Goal: Task Accomplishment & Management: Use online tool/utility

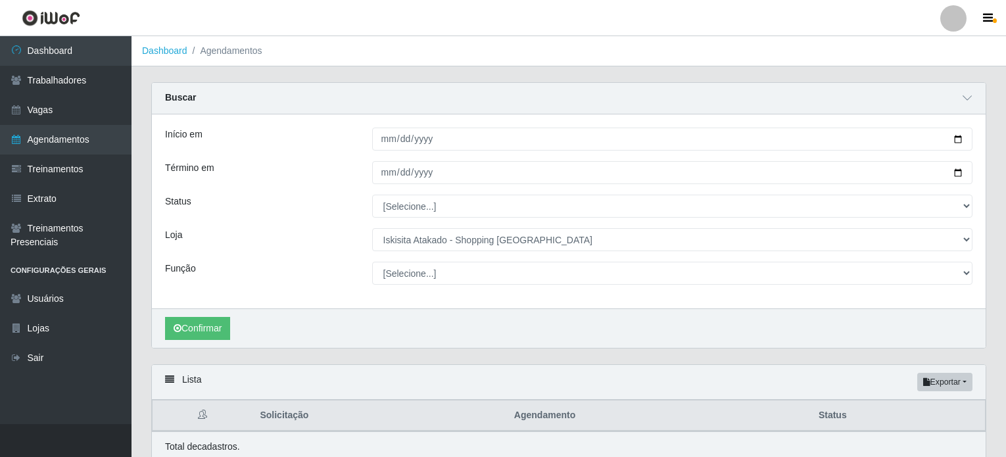
select select "424"
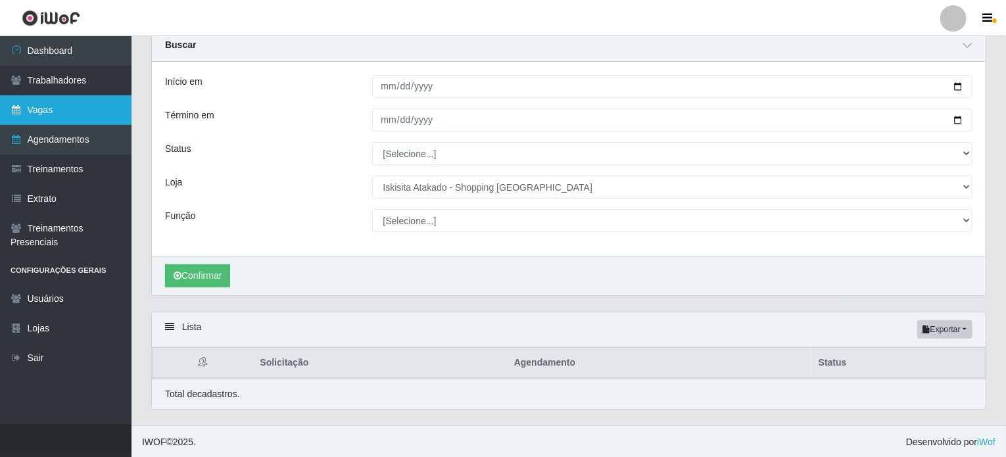
click at [37, 108] on link "Vagas" at bounding box center [66, 110] width 132 height 30
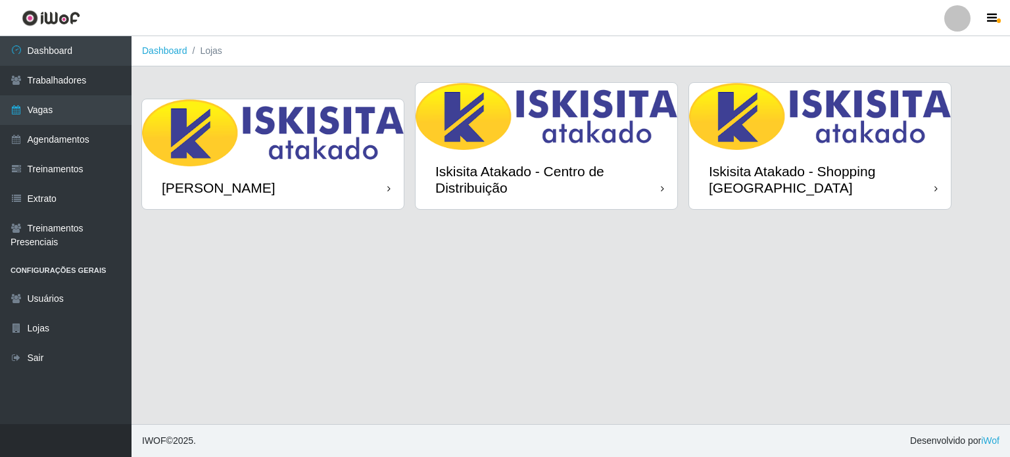
click at [751, 163] on div "Iskisita Atakado - Shopping [GEOGRAPHIC_DATA]" at bounding box center [822, 179] width 226 height 33
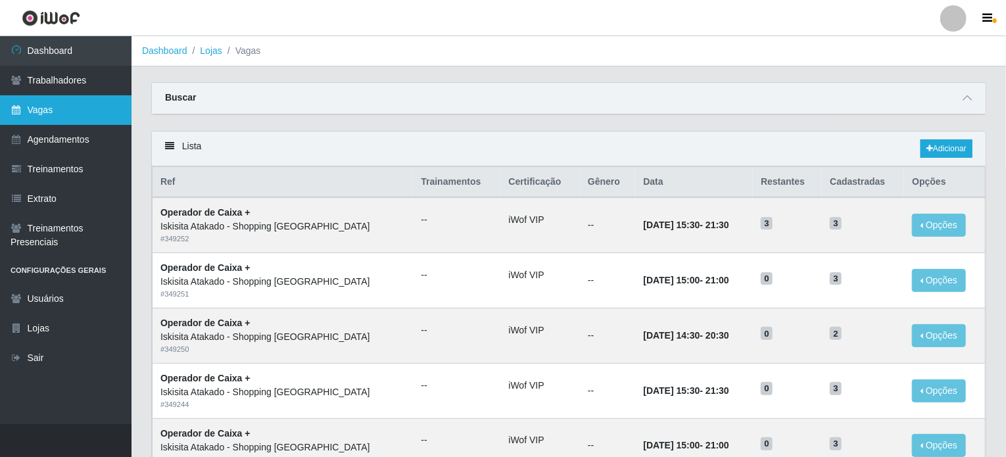
click at [36, 107] on link "Vagas" at bounding box center [66, 110] width 132 height 30
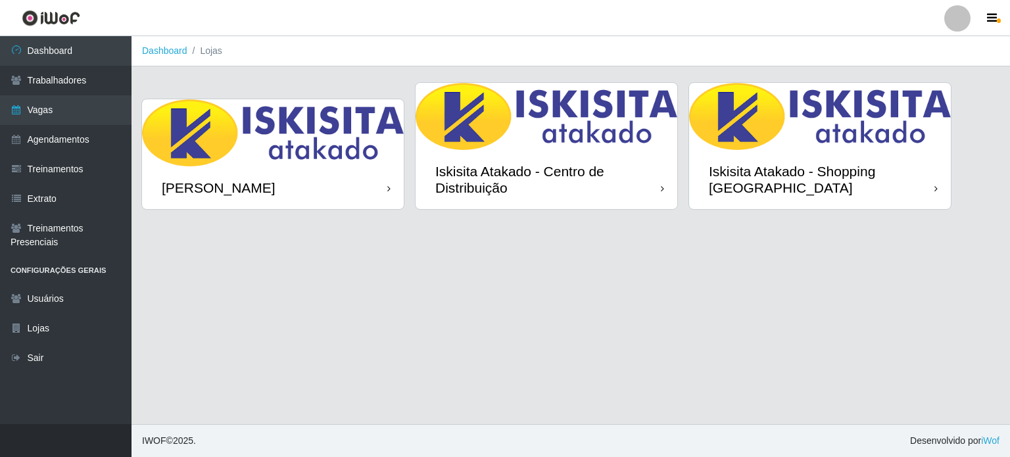
click at [287, 166] on img at bounding box center [273, 132] width 262 height 67
